Goal: Find specific page/section: Find specific page/section

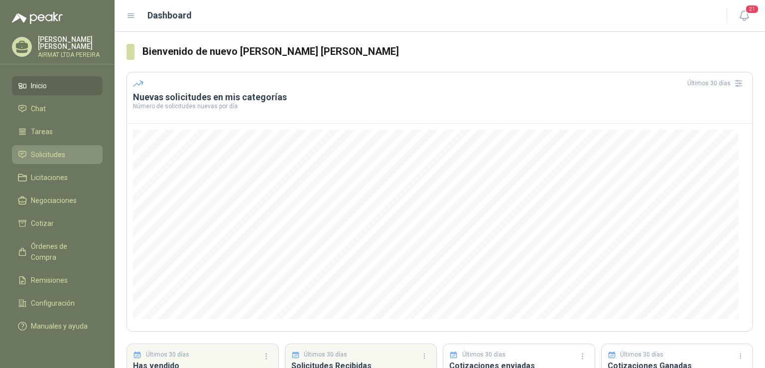
click at [37, 160] on span "Solicitudes" at bounding box center [48, 154] width 34 height 11
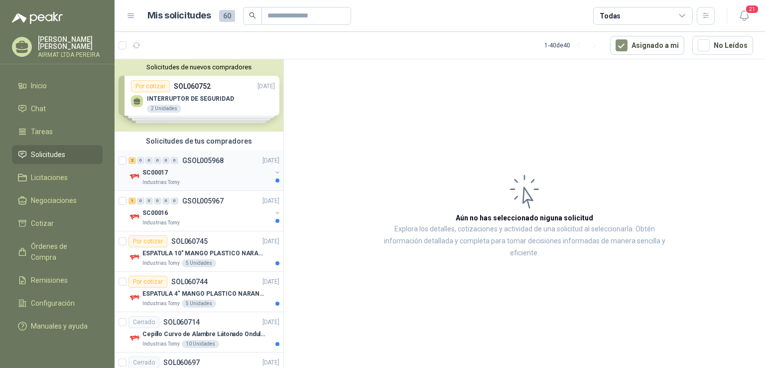
click at [217, 176] on div "SC00017" at bounding box center [206, 172] width 129 height 12
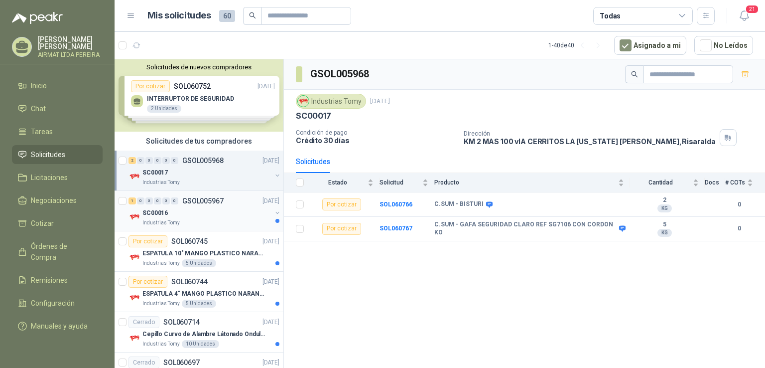
click at [203, 216] on div "SC00016" at bounding box center [206, 213] width 129 height 12
